Goal: Information Seeking & Learning: Learn about a topic

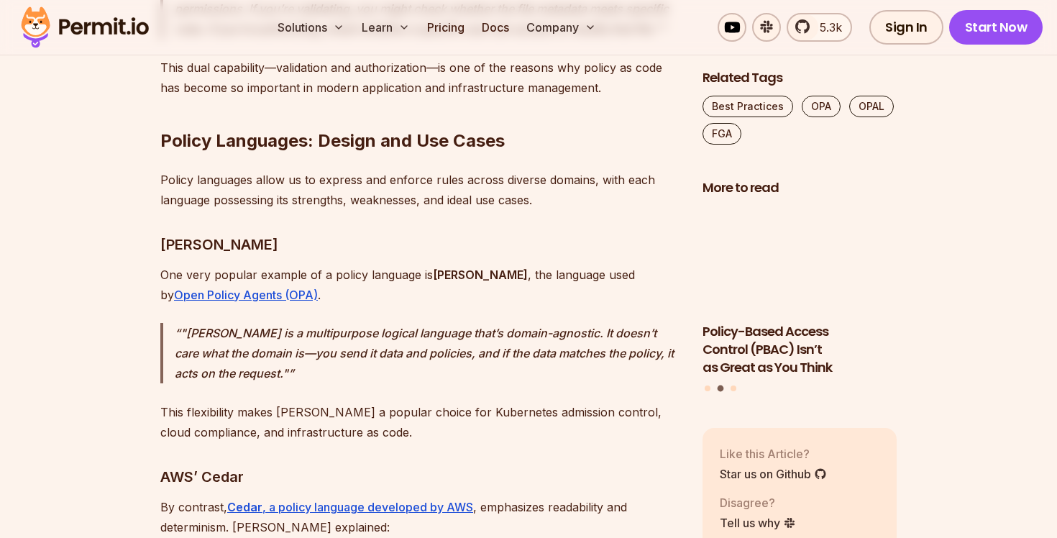
scroll to position [3247, 0]
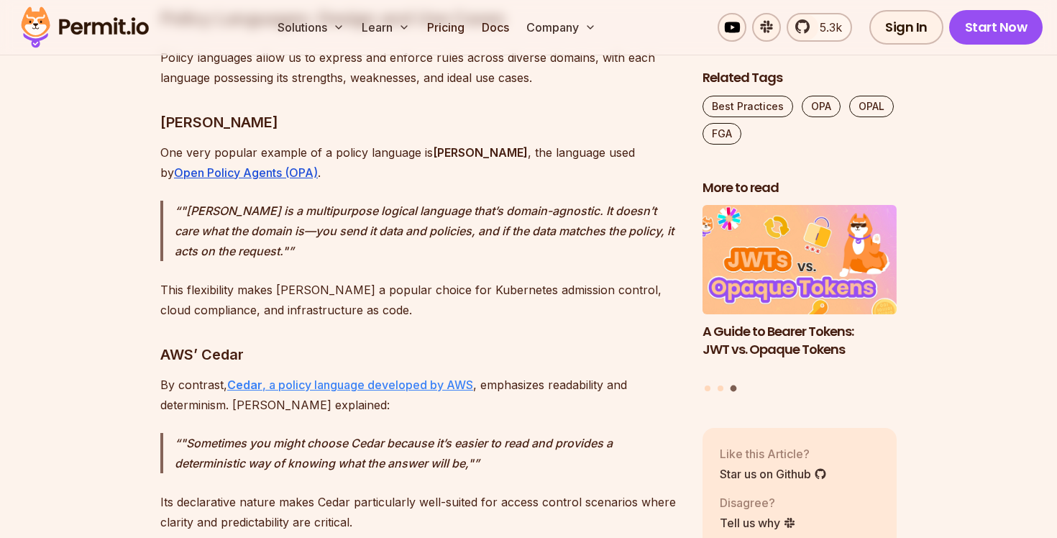
click at [309, 377] on link "Cedar , a policy language developed by AWS" at bounding box center [350, 384] width 246 height 14
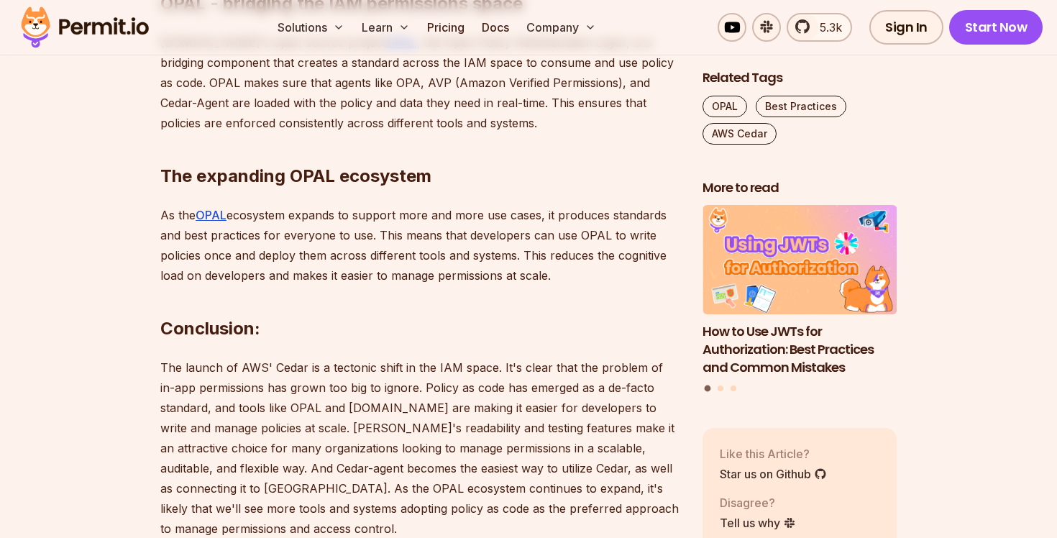
scroll to position [1918, 0]
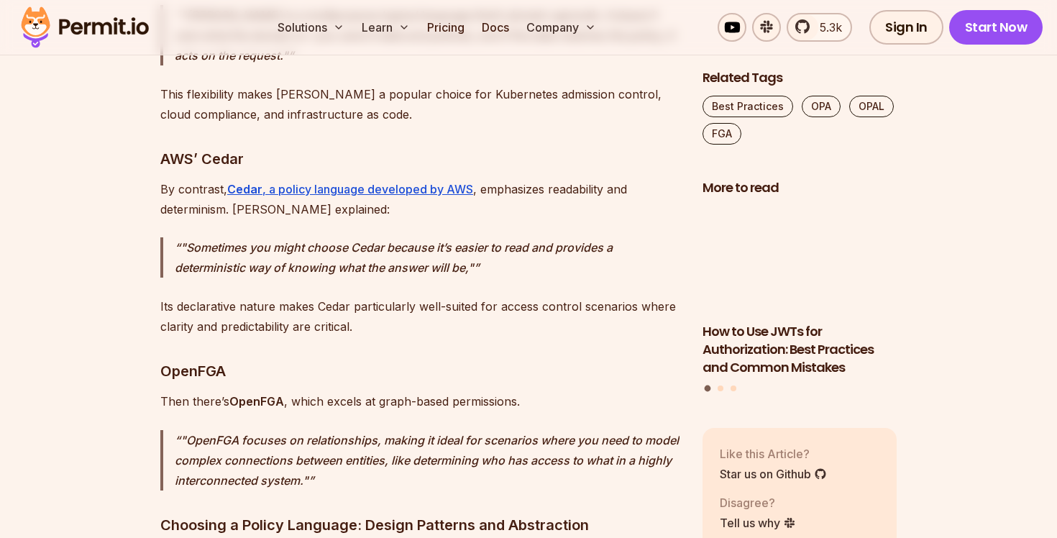
scroll to position [3438, 0]
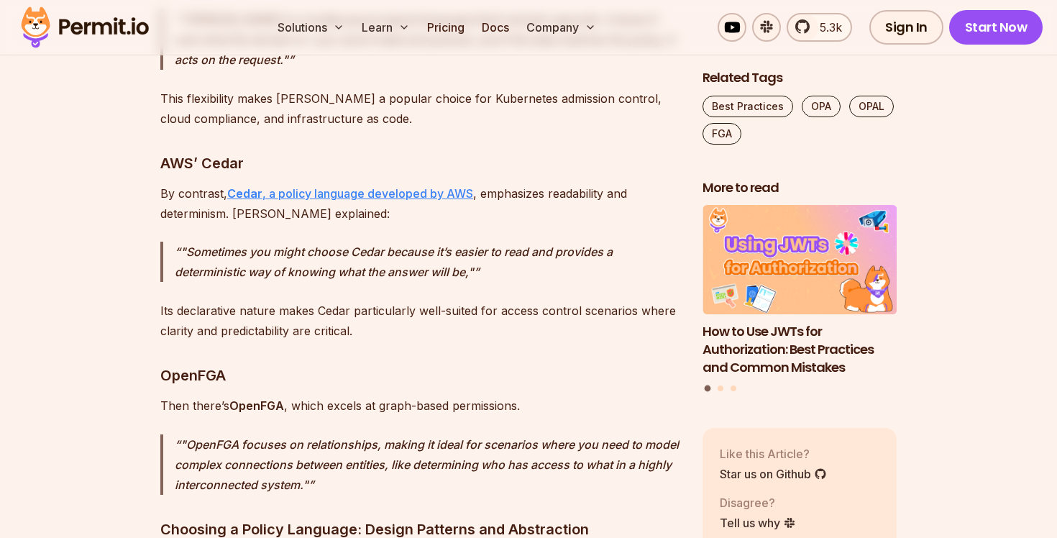
click at [308, 186] on link "Cedar , a policy language developed by AWS" at bounding box center [350, 193] width 246 height 14
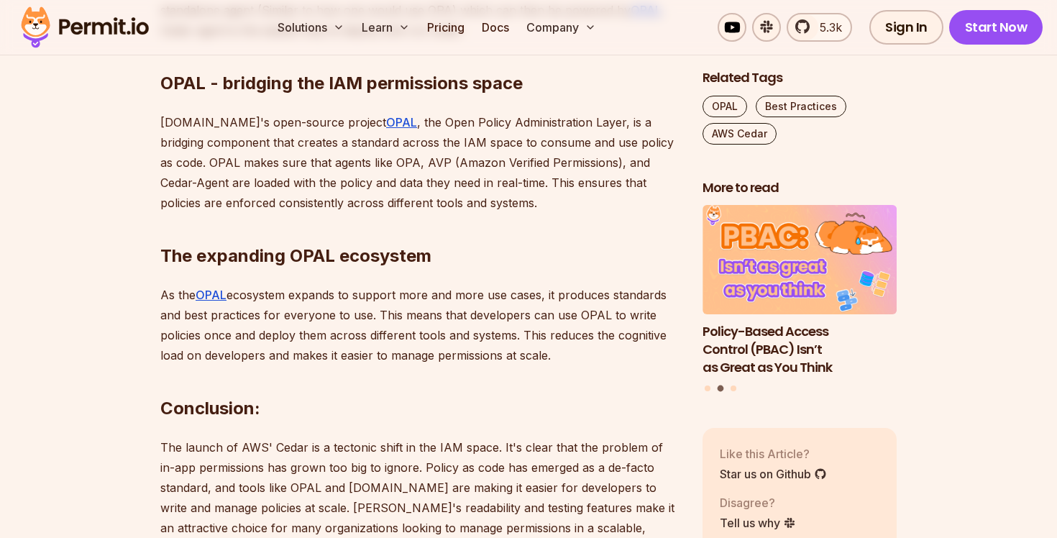
scroll to position [1838, 0]
